Goal: Task Accomplishment & Management: Use online tool/utility

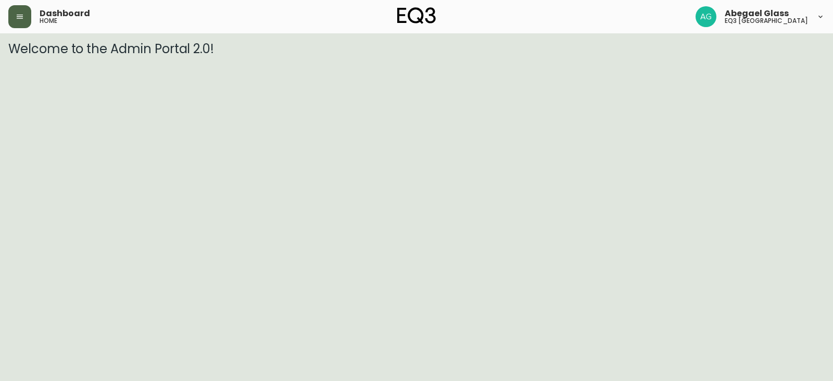
click at [16, 21] on button "button" at bounding box center [19, 16] width 23 height 23
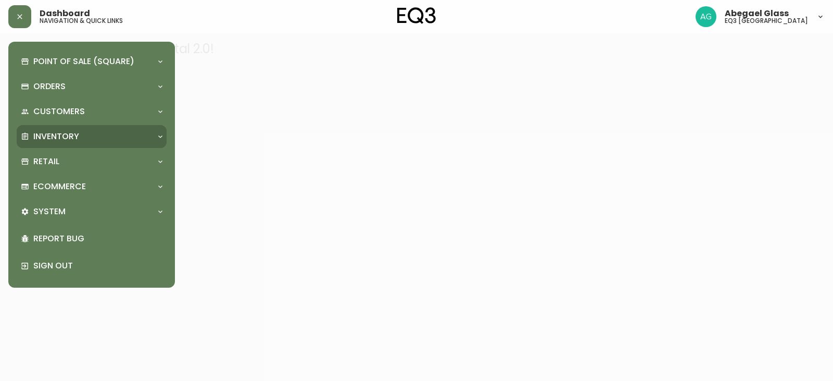
click at [49, 145] on div "Inventory" at bounding box center [92, 136] width 150 height 23
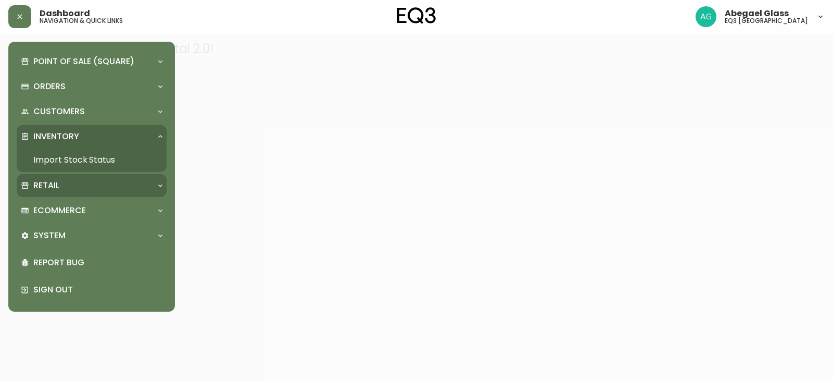
click at [53, 191] on p "Retail" at bounding box center [46, 185] width 26 height 11
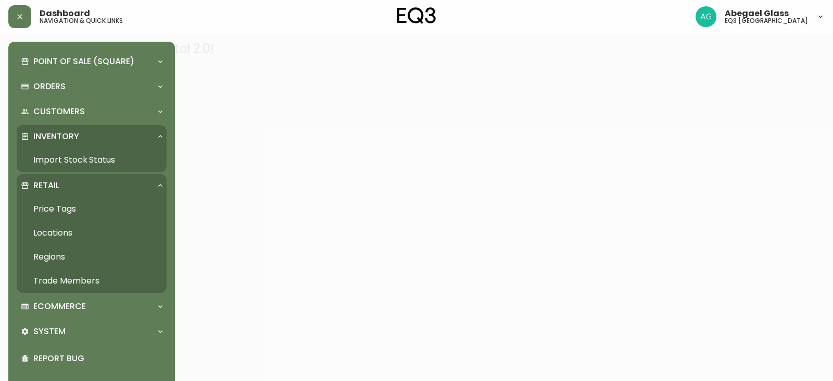
click at [57, 211] on link "Price Tags" at bounding box center [92, 209] width 150 height 24
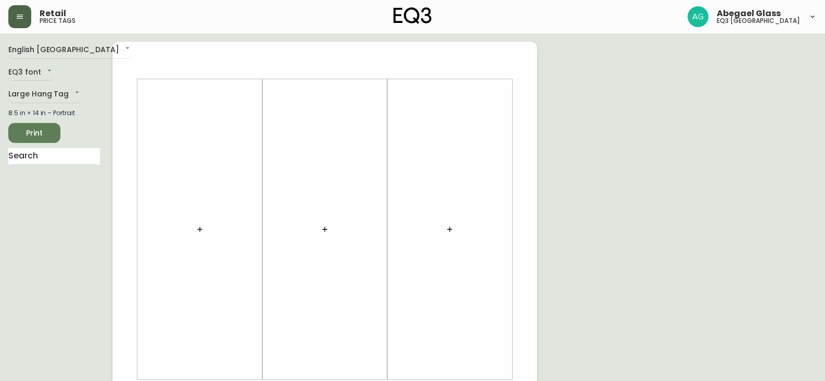
click at [14, 7] on button "button" at bounding box center [19, 16] width 23 height 23
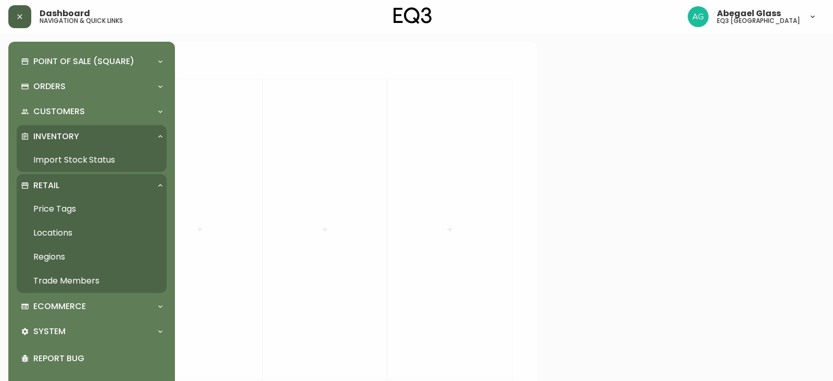
click at [14, 19] on button "button" at bounding box center [19, 16] width 23 height 23
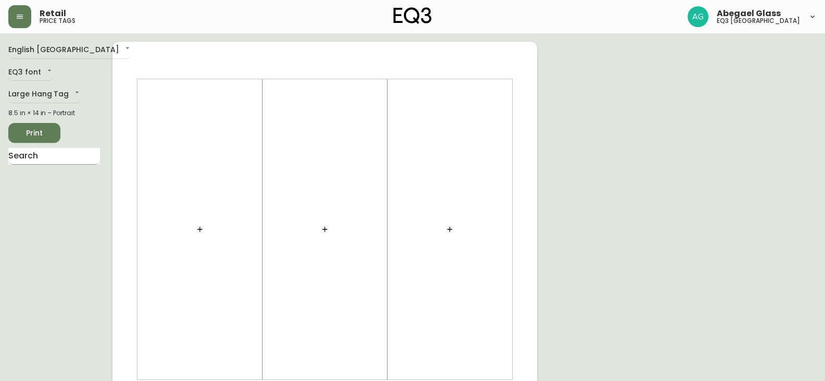
click at [61, 158] on input "text" at bounding box center [54, 156] width 92 height 17
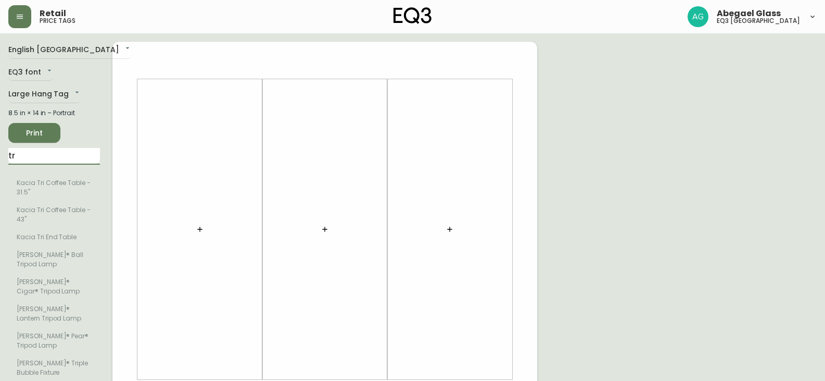
type input "t"
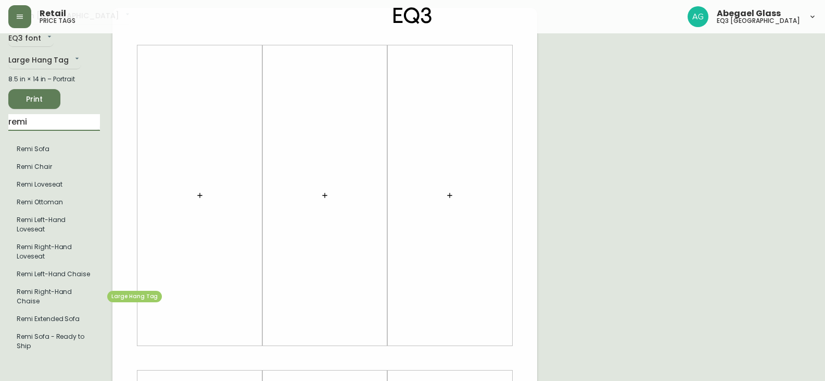
scroll to position [52, 0]
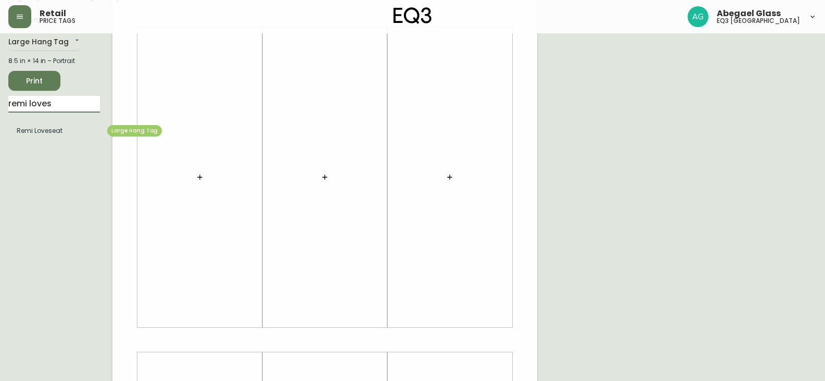
type input "remi loves"
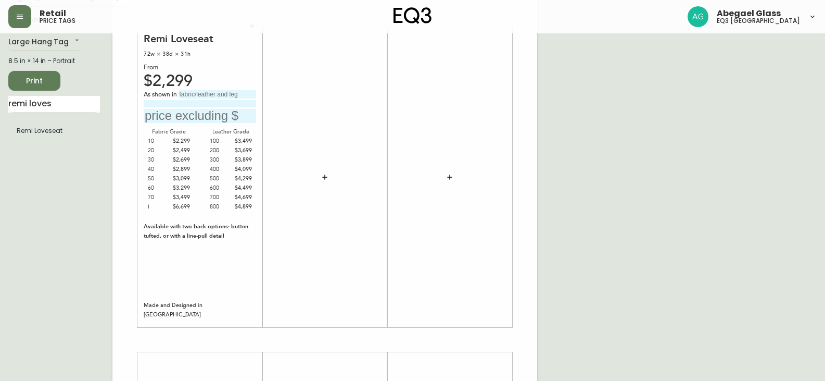
scroll to position [0, 0]
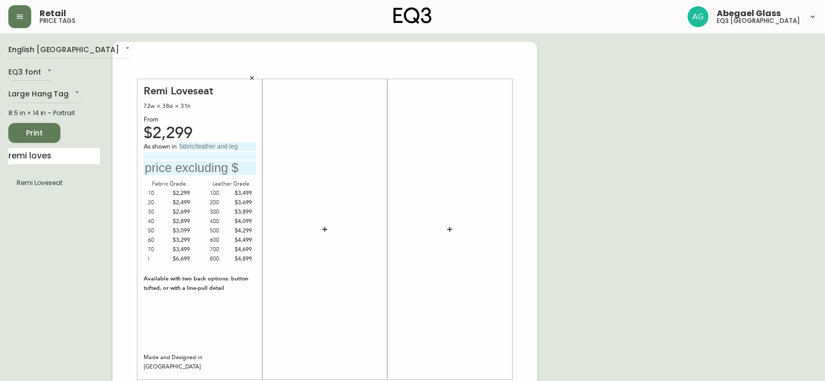
click at [187, 145] on input "text" at bounding box center [218, 146] width 78 height 8
type input "g"
type input "Grade 50 - Aspen Pebble"
click at [195, 171] on input "text" at bounding box center [200, 168] width 112 height 14
click at [190, 157] on input at bounding box center [200, 155] width 112 height 7
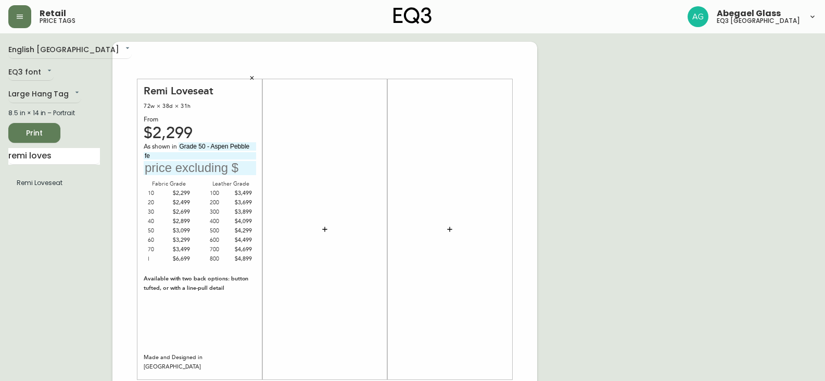
type input "f"
type input "oak 4" legs"
click at [174, 174] on input "text" at bounding box center [200, 168] width 112 height 14
type input "$3099"
click at [322, 226] on icon "button" at bounding box center [325, 229] width 8 height 8
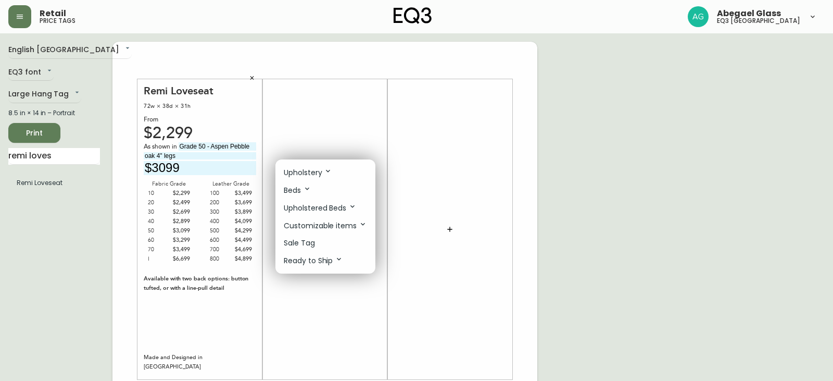
drag, startPoint x: 71, startPoint y: 155, endPoint x: 0, endPoint y: 131, distance: 74.6
click at [0, 135] on div at bounding box center [416, 190] width 833 height 381
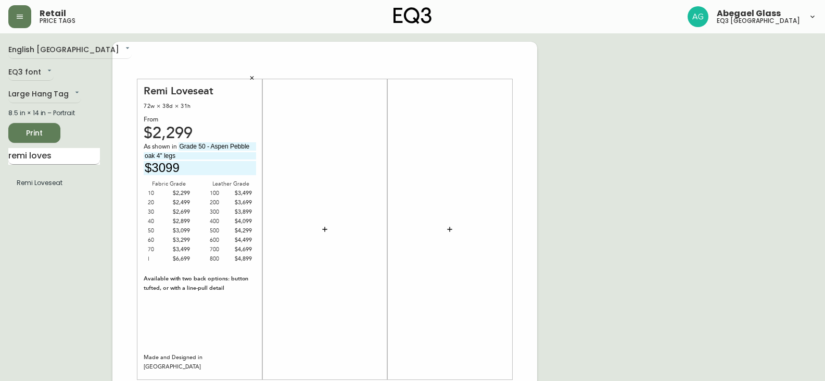
click at [72, 150] on input "remi loves" at bounding box center [54, 156] width 92 height 17
drag, startPoint x: 72, startPoint y: 150, endPoint x: 0, endPoint y: 150, distance: 71.8
click at [0, 150] on main "English Canada en_CA EQ3 font EQ3 Large Hang Tag large 8.5 in × 14 in – Portrai…" at bounding box center [412, 387] width 825 height 708
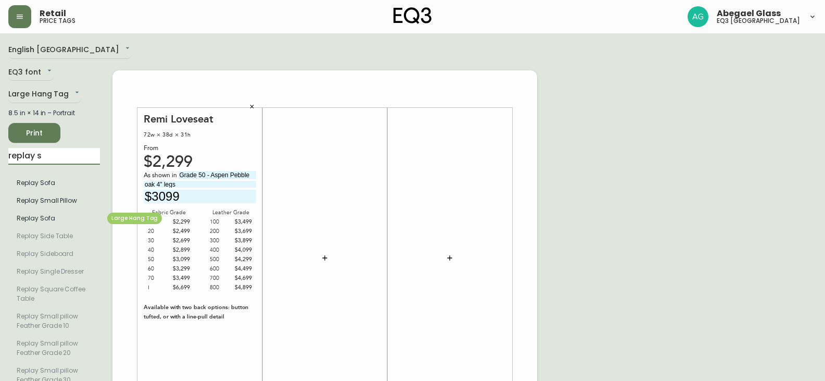
type input "replay s"
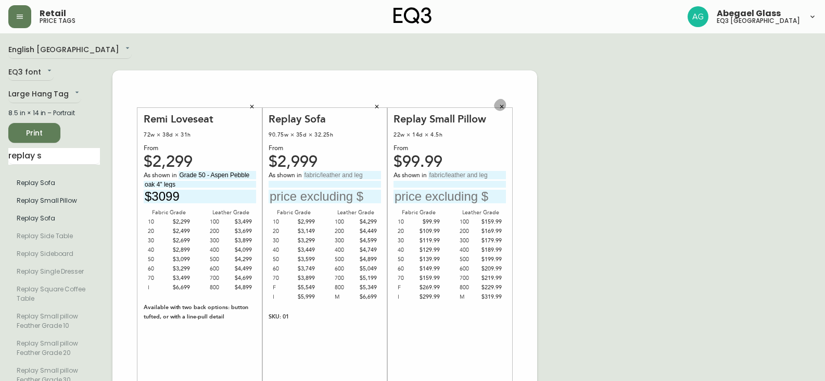
click at [505, 103] on button "button" at bounding box center [502, 106] width 16 height 16
click at [500, 105] on icon "button" at bounding box center [502, 106] width 6 height 6
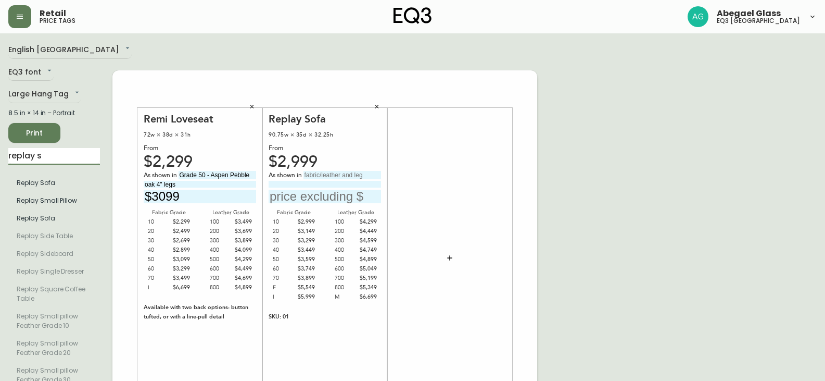
drag, startPoint x: 48, startPoint y: 163, endPoint x: 0, endPoint y: 161, distance: 48.4
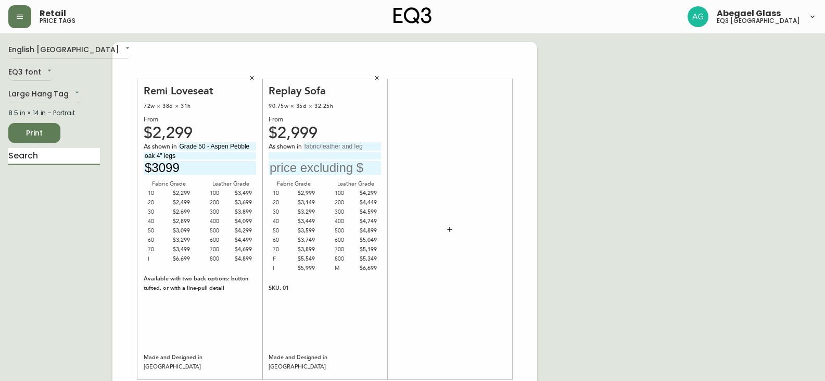
click at [308, 150] on input "text" at bounding box center [343, 146] width 78 height 8
type input "g"
type input "Grade 50 - [GEOGRAPHIC_DATA]"
click at [285, 156] on input at bounding box center [325, 155] width 112 height 7
type input "w"
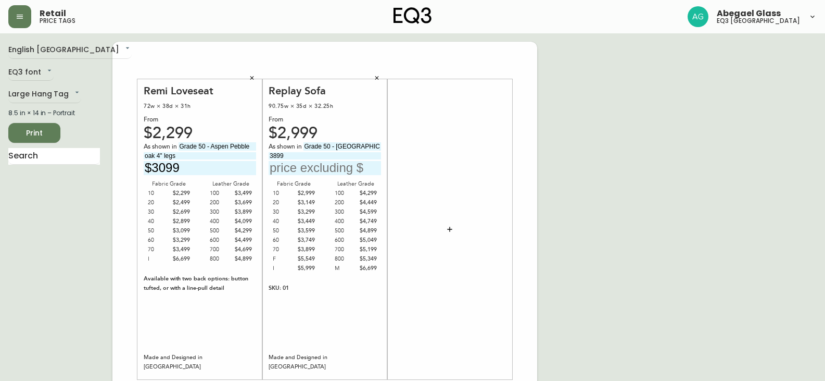
type input "3899"
click at [300, 169] on input "text" at bounding box center [325, 168] width 112 height 14
drag, startPoint x: 290, startPoint y: 155, endPoint x: 237, endPoint y: 146, distance: 53.2
click at [290, 169] on input "text" at bounding box center [325, 168] width 112 height 14
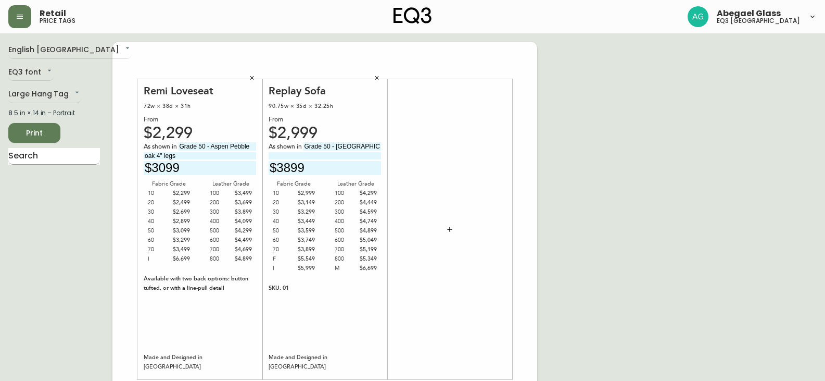
type input "$3899"
click at [43, 151] on input "text" at bounding box center [54, 156] width 92 height 17
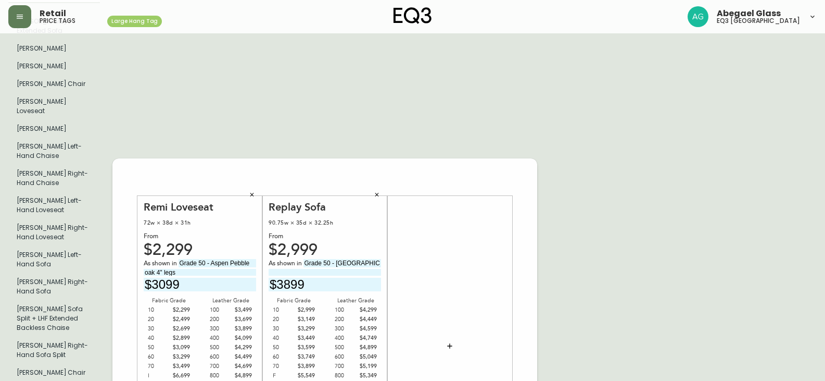
scroll to position [104, 0]
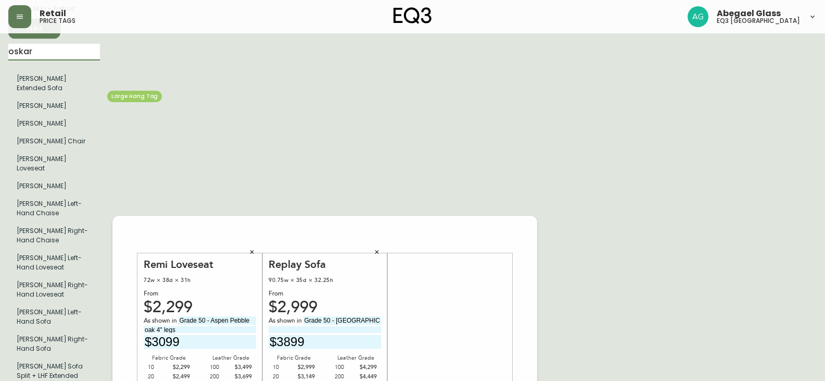
type input "oskar"
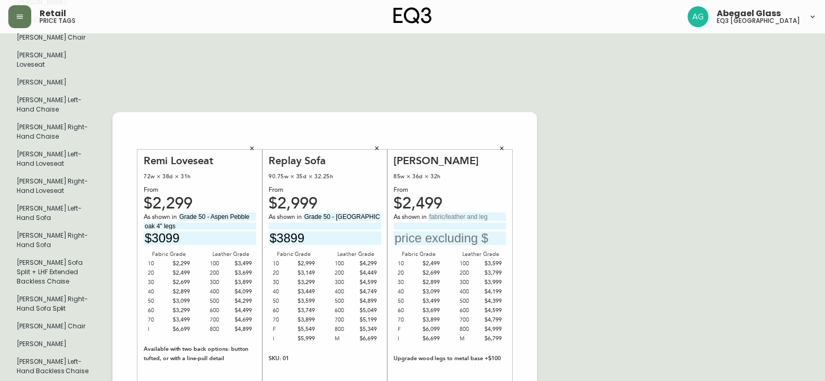
scroll to position [208, 0]
click at [452, 212] on input "text" at bounding box center [467, 216] width 78 height 8
type input "g"
type input "Grade 30 - [PERSON_NAME]"
click at [449, 231] on input "text" at bounding box center [450, 238] width 112 height 14
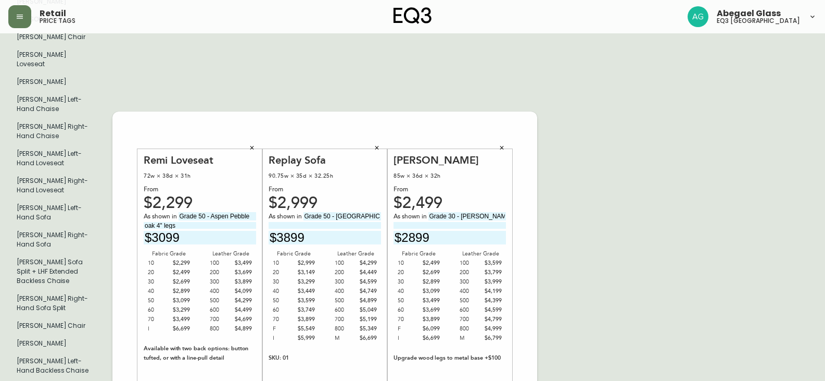
type input "$2899"
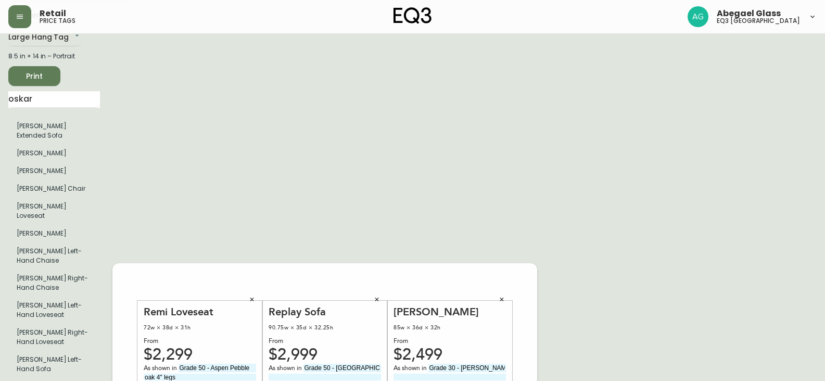
scroll to position [0, 0]
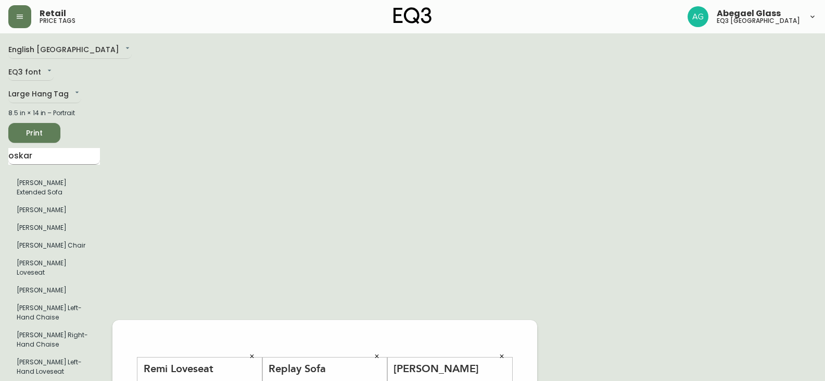
click at [52, 149] on input "oskar" at bounding box center [54, 156] width 92 height 17
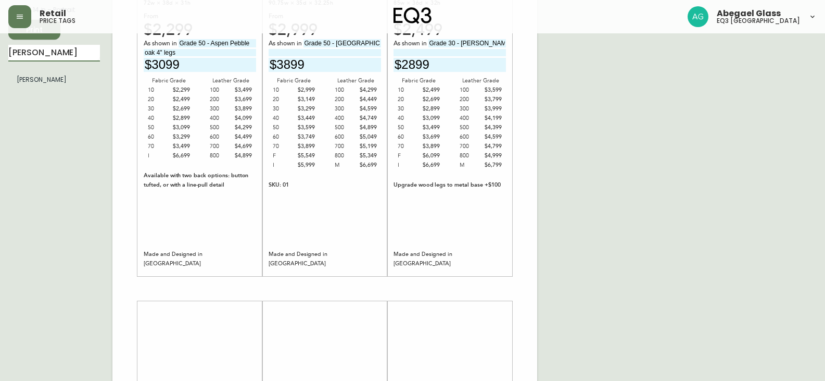
scroll to position [104, 0]
type input "[PERSON_NAME]"
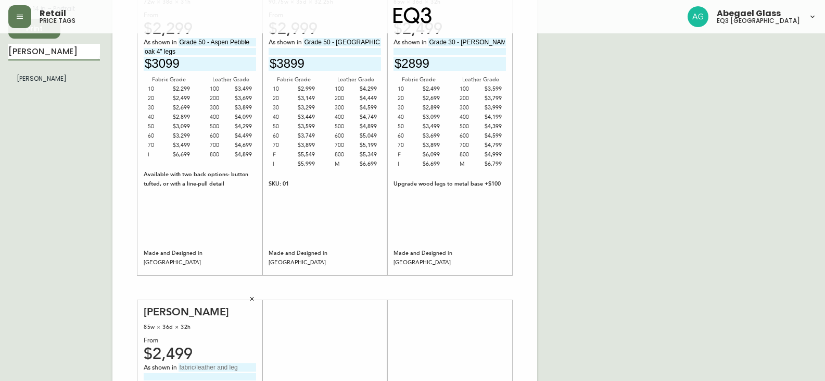
drag, startPoint x: 65, startPoint y: 57, endPoint x: 0, endPoint y: 30, distance: 70.0
click at [0, 31] on div "Retail price tags Abegael Glass eq3 [GEOGRAPHIC_DATA] English [GEOGRAPHIC_DATA]…" at bounding box center [412, 266] width 825 height 741
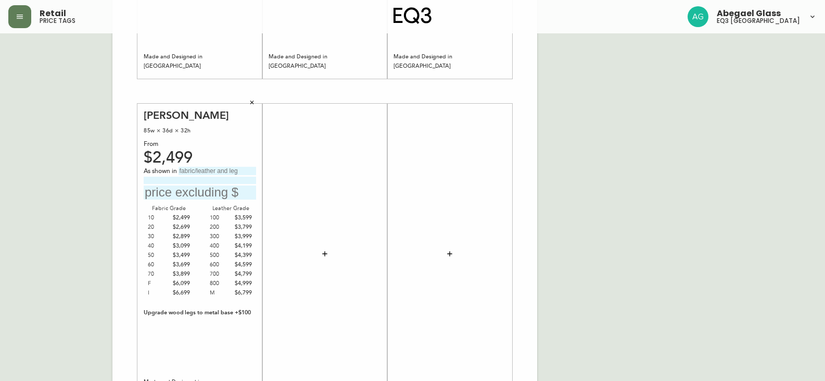
scroll to position [312, 0]
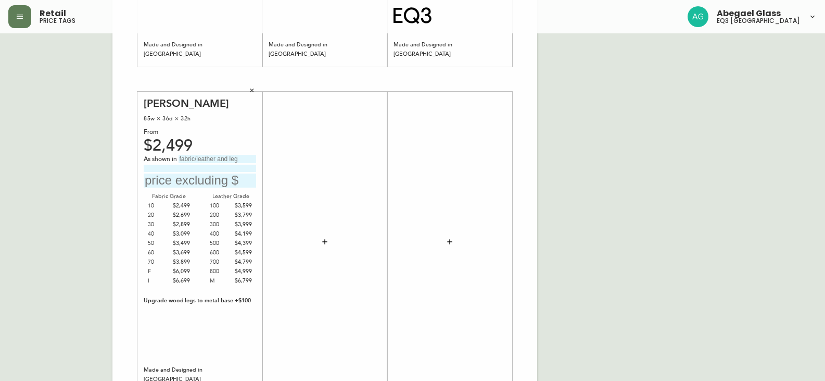
click at [205, 160] on input "text" at bounding box center [218, 159] width 78 height 8
type input "Grade 30 - [PERSON_NAME]"
click at [154, 176] on input "text" at bounding box center [200, 180] width 112 height 14
type input "$2899"
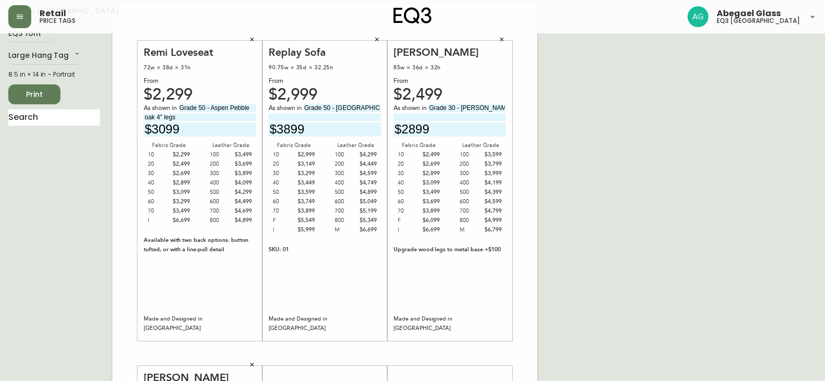
scroll to position [0, 0]
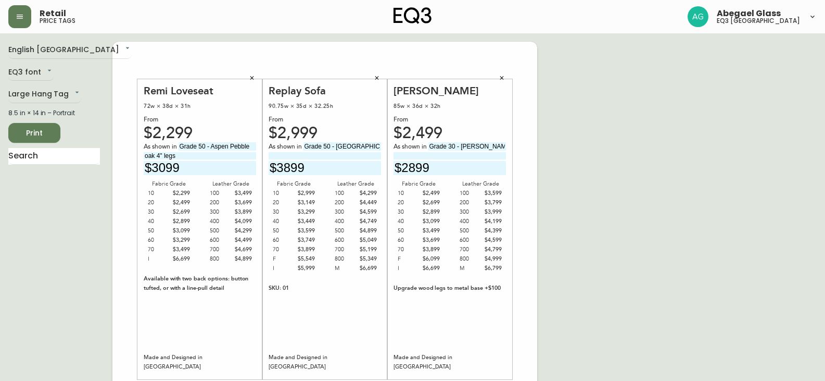
click at [52, 135] on button "Print" at bounding box center [34, 133] width 52 height 20
